Goal: Task Accomplishment & Management: Use online tool/utility

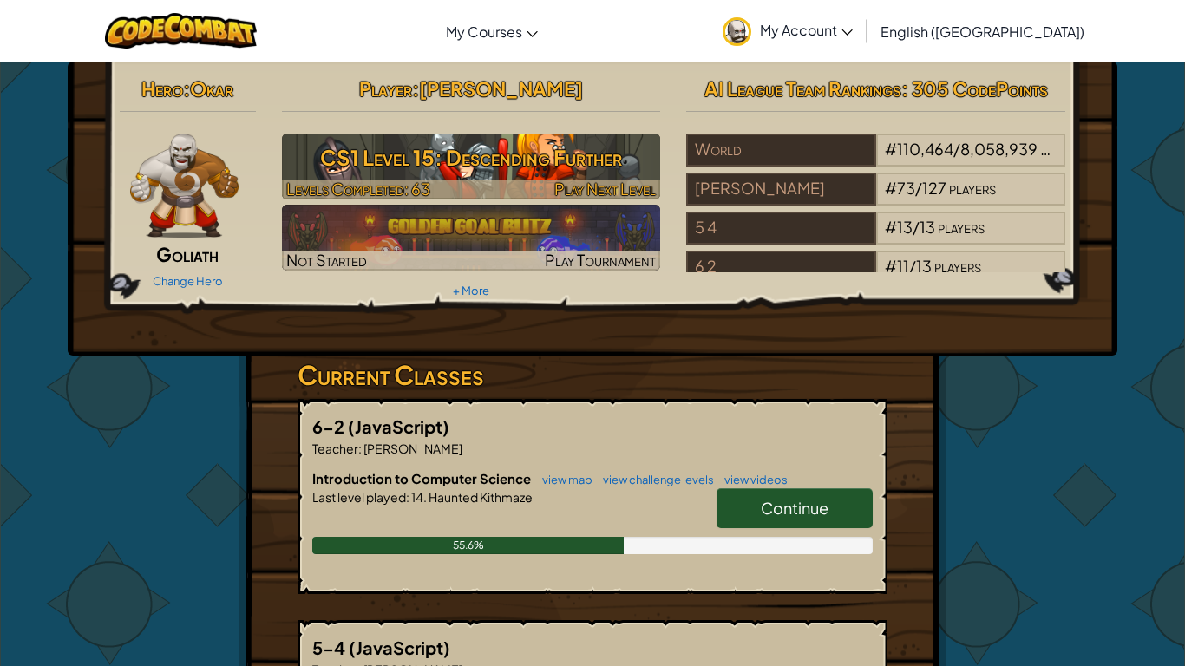
click at [586, 180] on span "Play Next Level" at bounding box center [605, 189] width 102 height 20
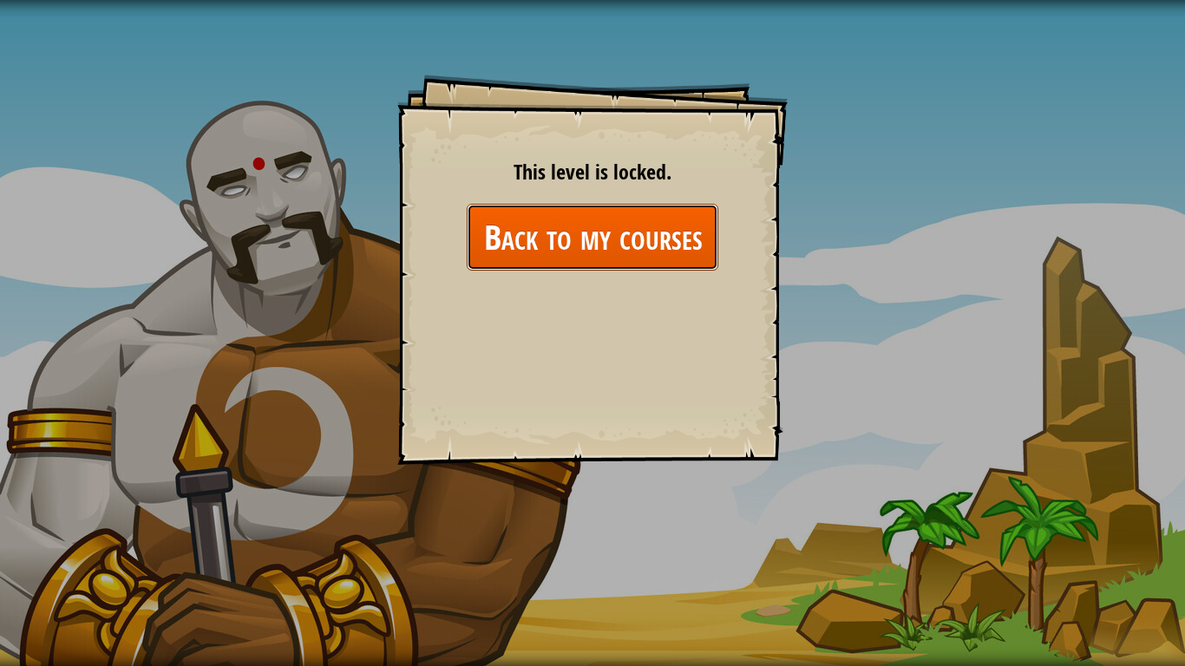
click at [609, 251] on link "Back to my courses" at bounding box center [593, 237] width 252 height 67
